Goal: Task Accomplishment & Management: Manage account settings

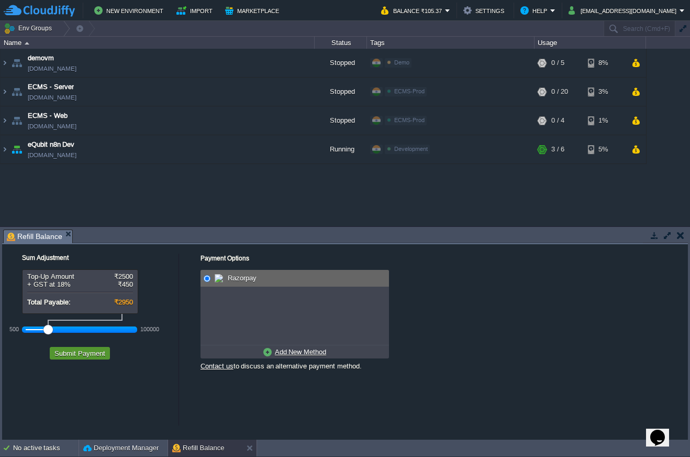
click at [83, 358] on button "Submit Payment" at bounding box center [79, 352] width 57 height 9
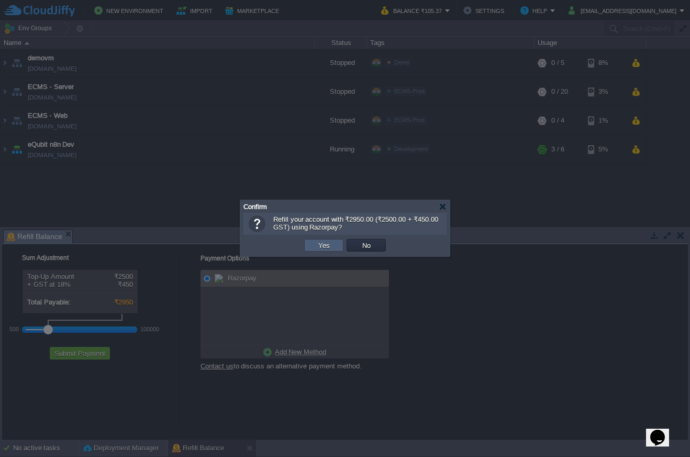
click at [325, 249] on button "Yes" at bounding box center [324, 244] width 18 height 9
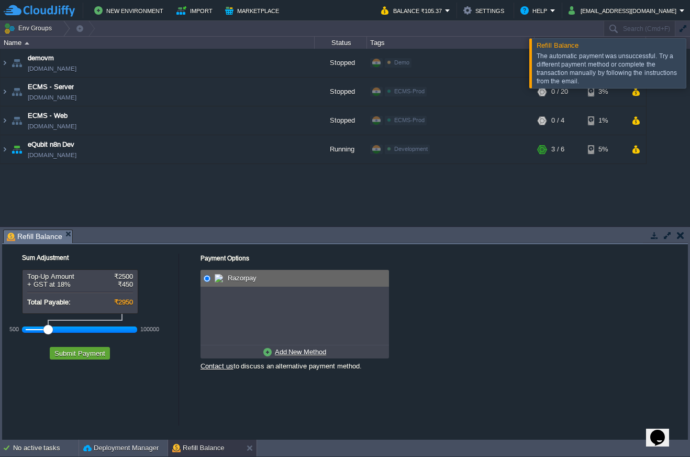
click at [690, 70] on div at bounding box center [703, 62] width 0 height 49
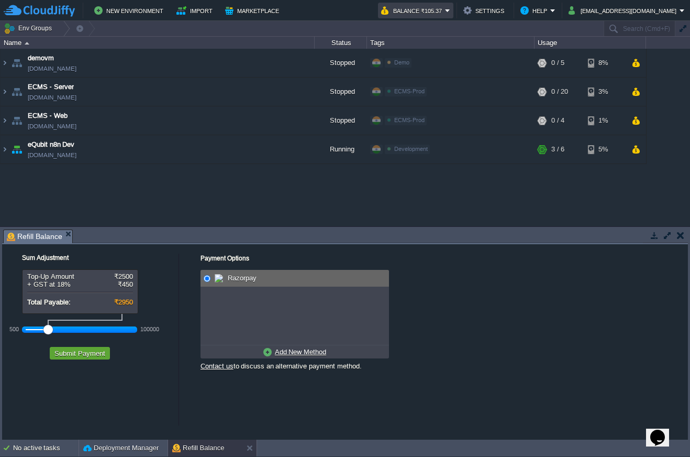
click at [445, 13] on button "Balance ₹105.37" at bounding box center [413, 10] width 64 height 13
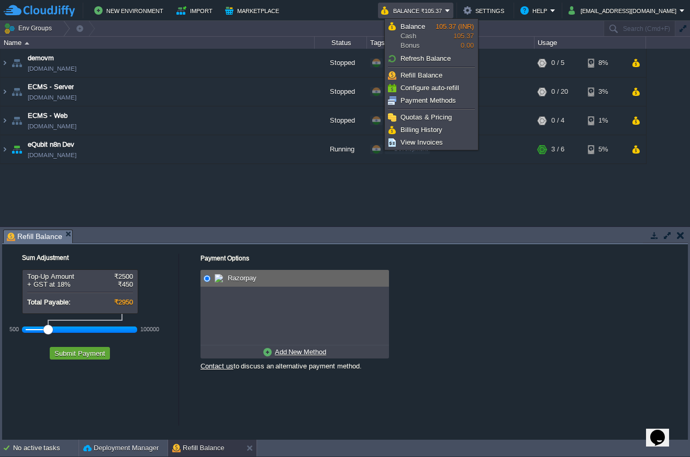
click at [244, 280] on span "Razorpay" at bounding box center [240, 278] width 31 height 8
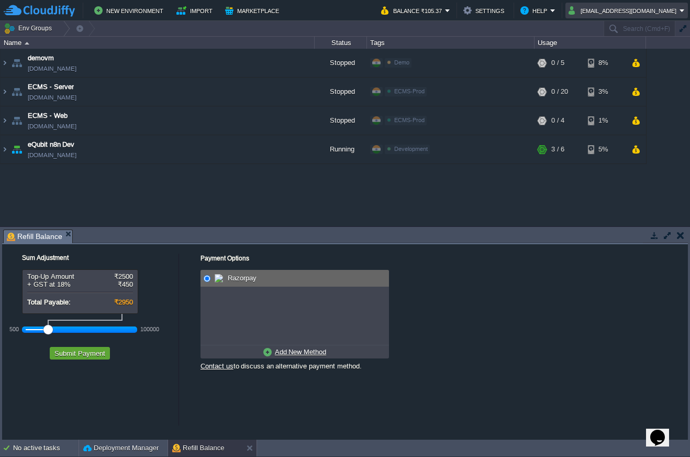
click at [657, 15] on button "[EMAIL_ADDRESS][DOMAIN_NAME]" at bounding box center [624, 10] width 111 height 13
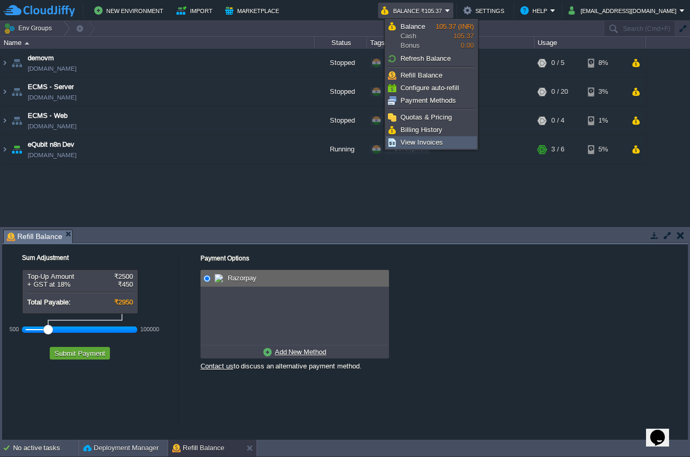
click at [420, 140] on span "View Invoices" at bounding box center [422, 142] width 42 height 8
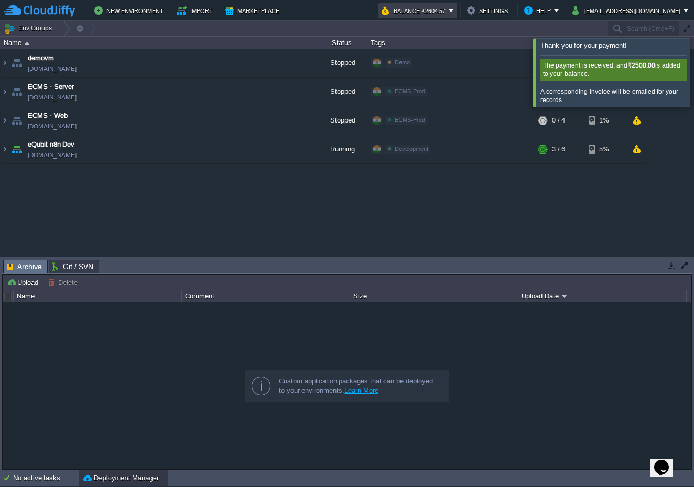
click at [448, 11] on button "Balance ₹2604.57" at bounding box center [414, 10] width 67 height 13
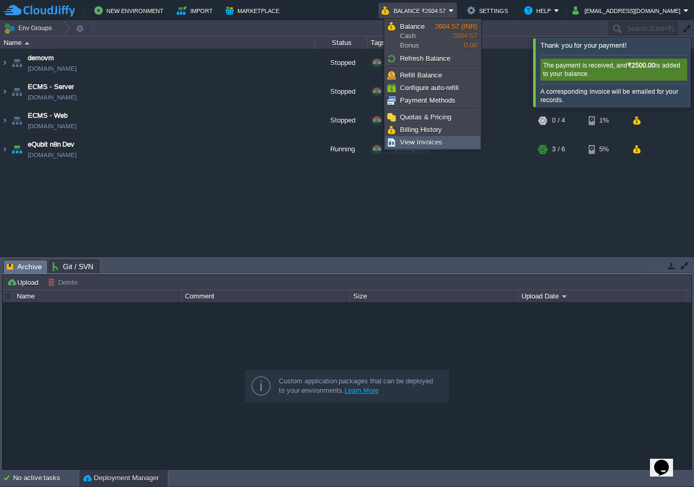
click at [450, 140] on link "View Invoices" at bounding box center [433, 143] width 94 height 12
